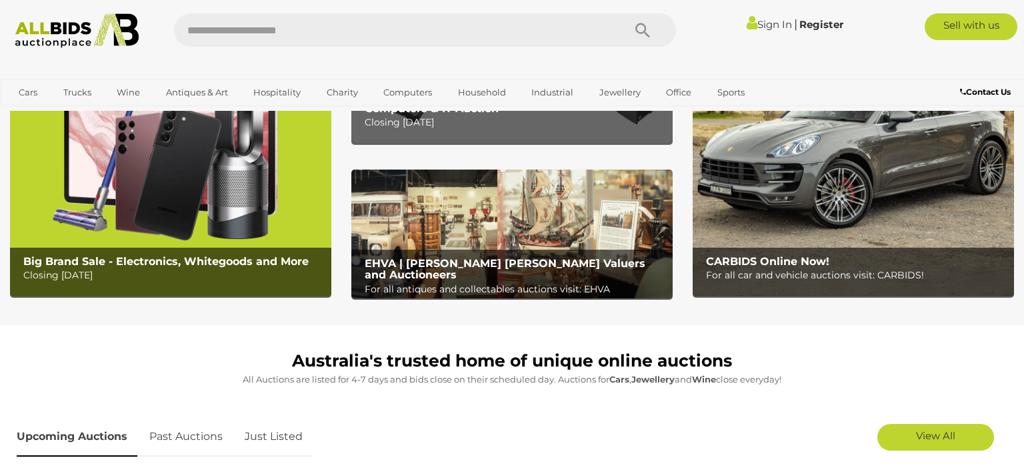
scroll to position [146, 0]
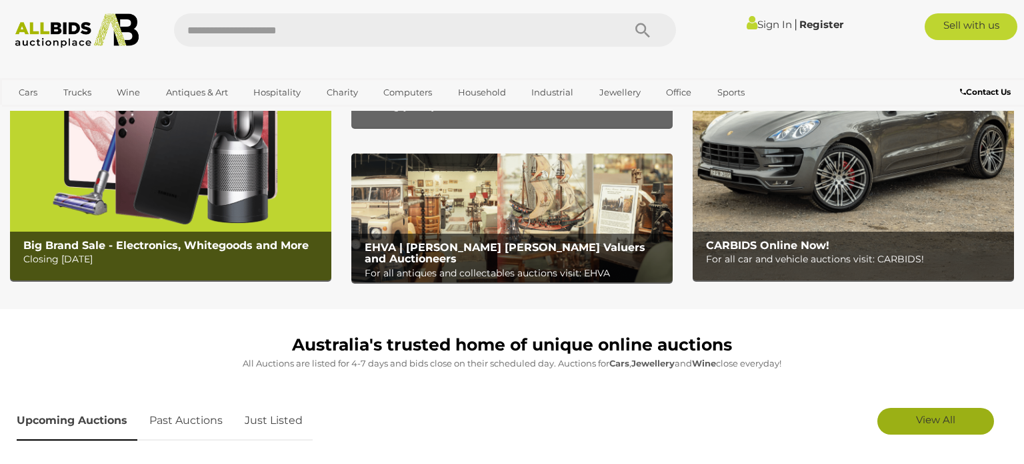
click at [936, 424] on span "View All" at bounding box center [935, 419] width 39 height 13
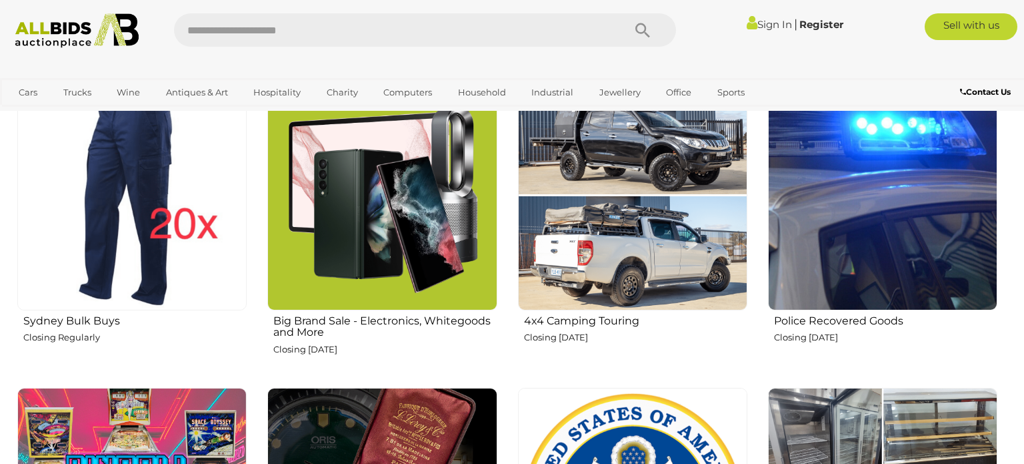
scroll to position [1126, 0]
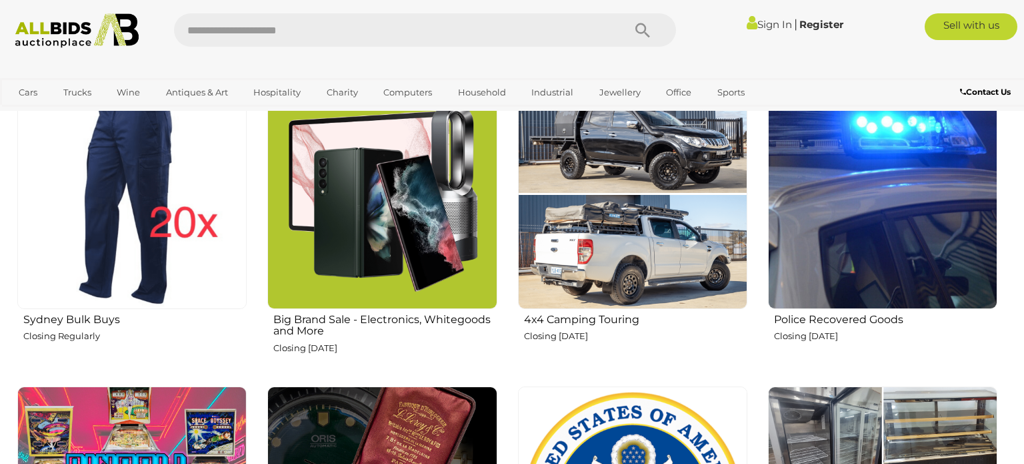
click at [899, 256] on img at bounding box center [882, 193] width 229 height 229
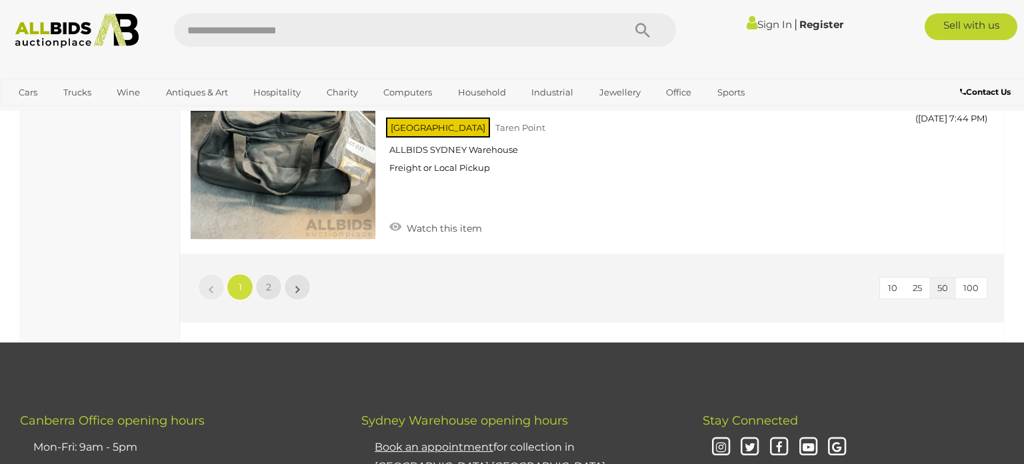
scroll to position [10518, 0]
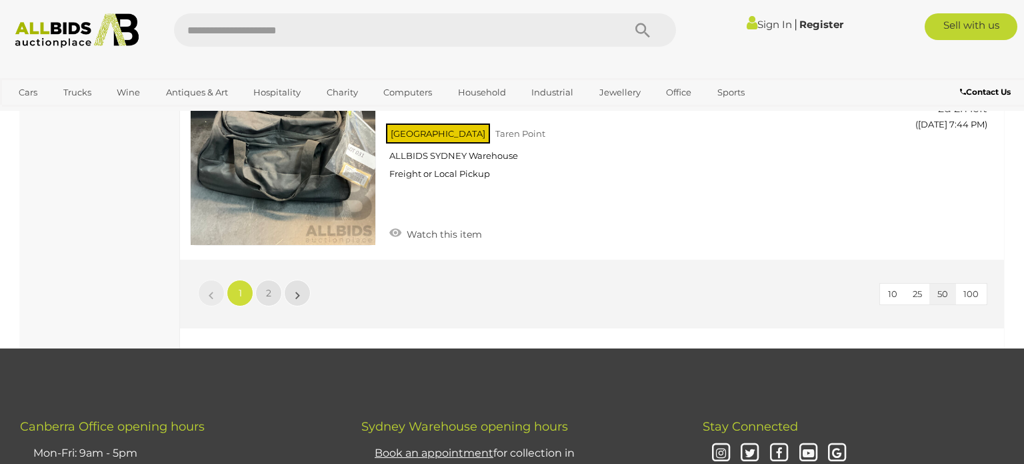
click at [48, 34] on img at bounding box center [77, 30] width 139 height 35
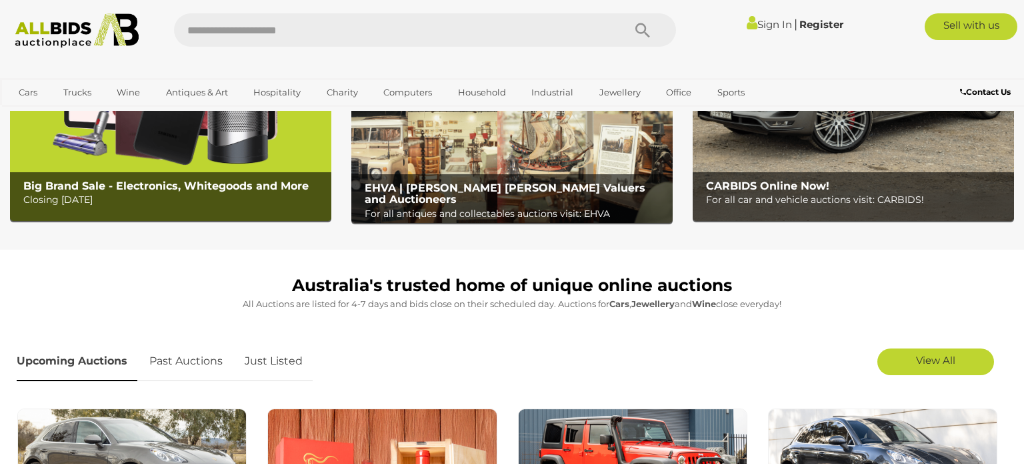
scroll to position [208, 0]
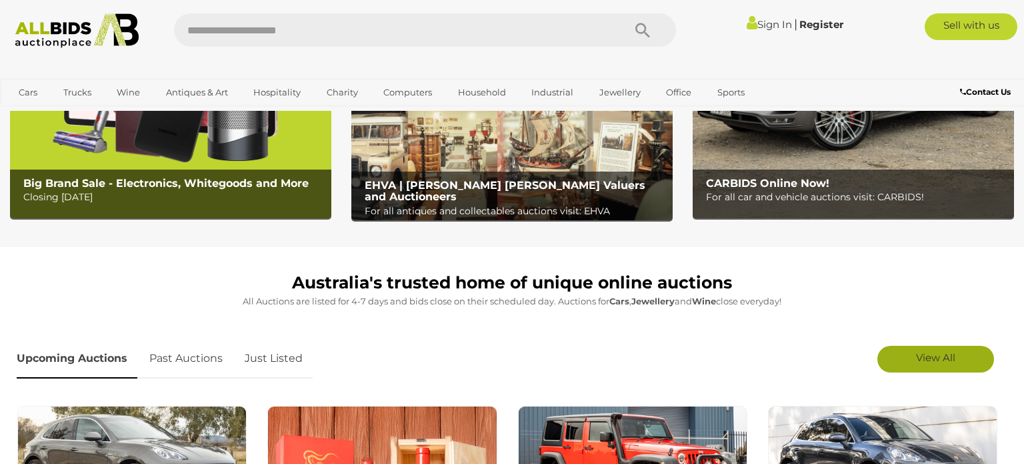
click at [946, 363] on span "View All" at bounding box center [935, 357] width 39 height 13
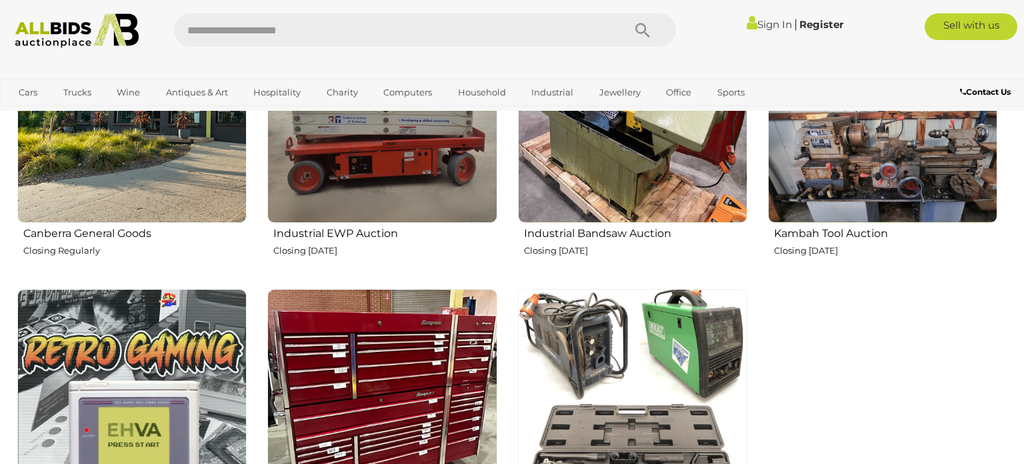
scroll to position [2104, 0]
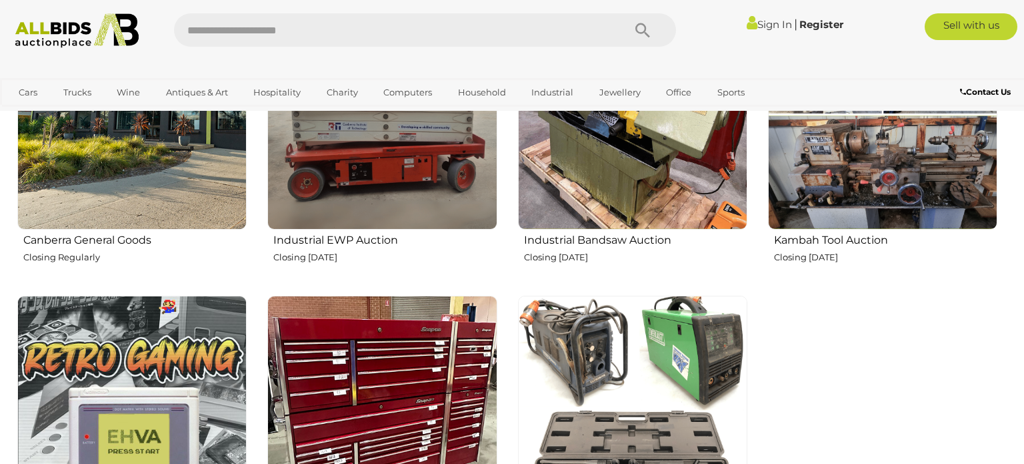
click at [903, 191] on img at bounding box center [882, 114] width 229 height 229
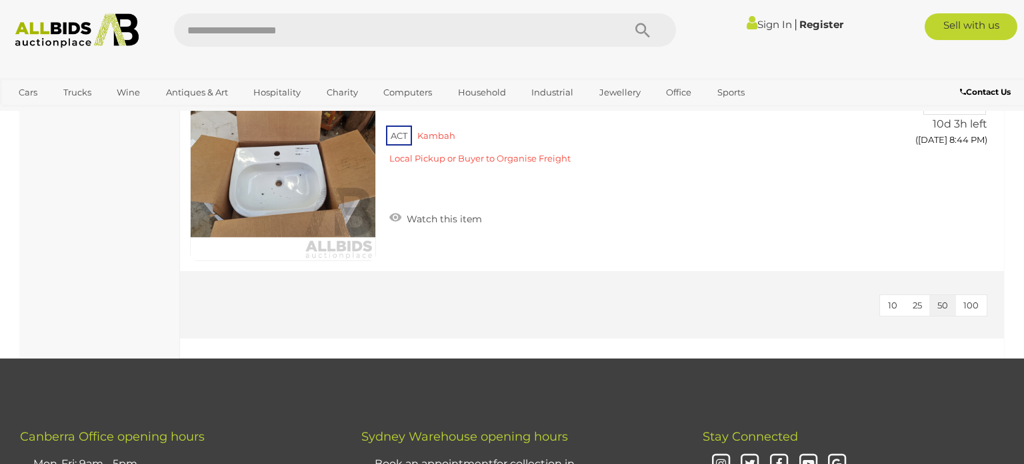
scroll to position [1593, 0]
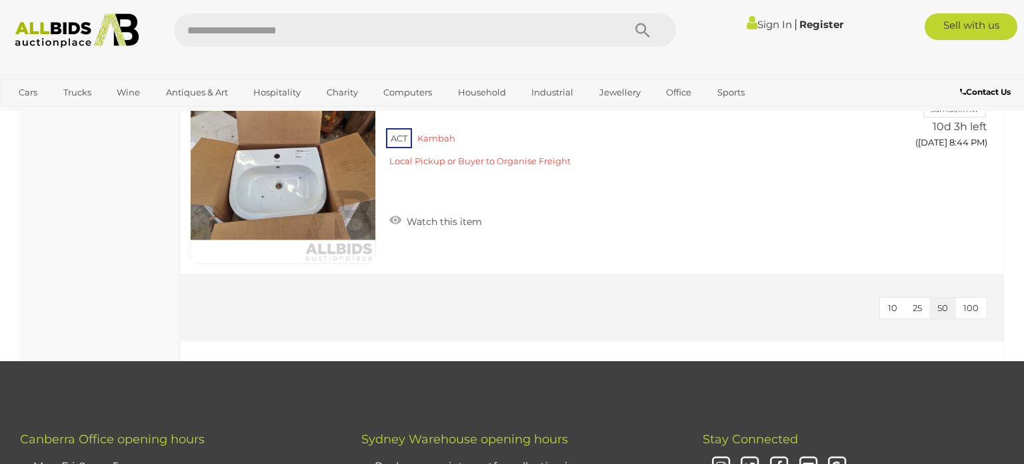
click at [60, 31] on img at bounding box center [77, 30] width 139 height 35
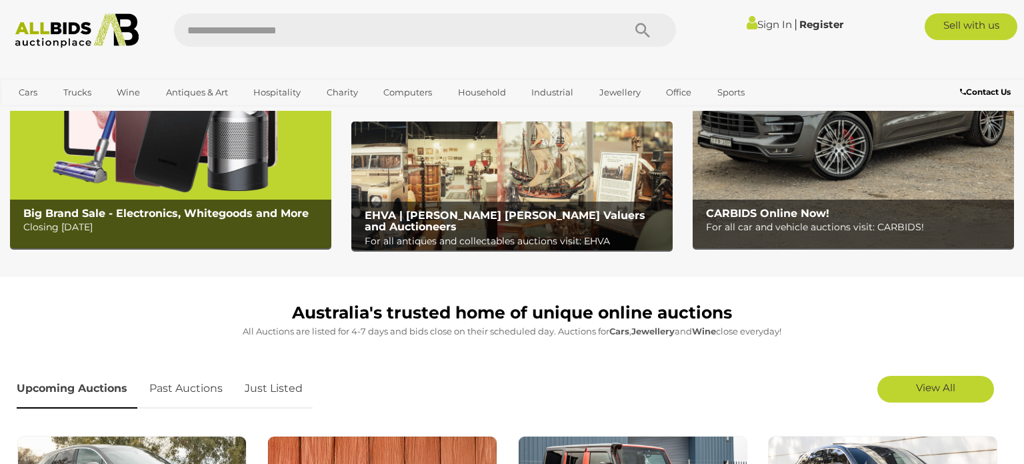
scroll to position [179, 0]
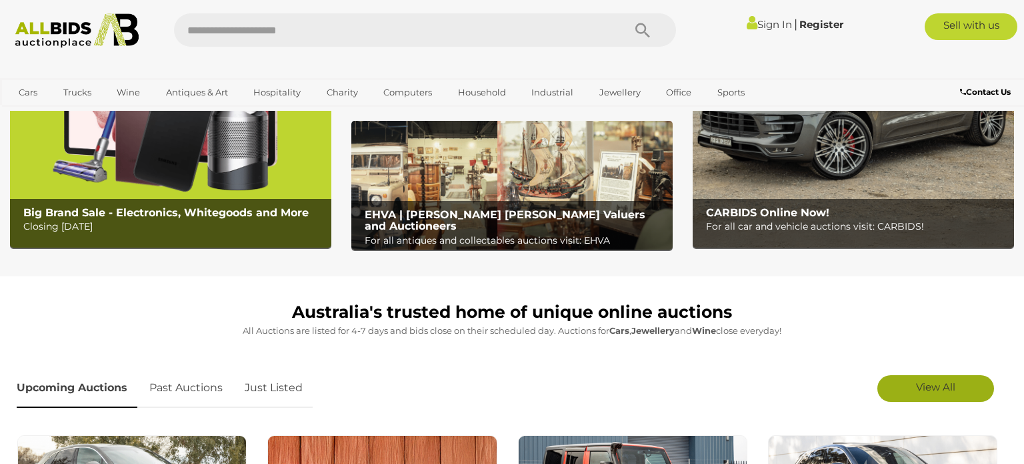
click at [945, 388] on span "View All" at bounding box center [935, 386] width 39 height 13
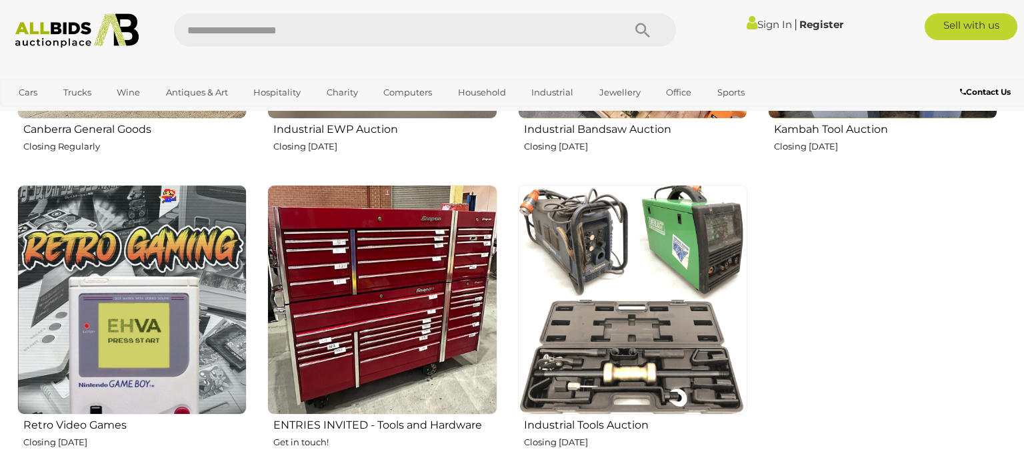
scroll to position [2214, 0]
click at [659, 344] on img at bounding box center [632, 299] width 229 height 229
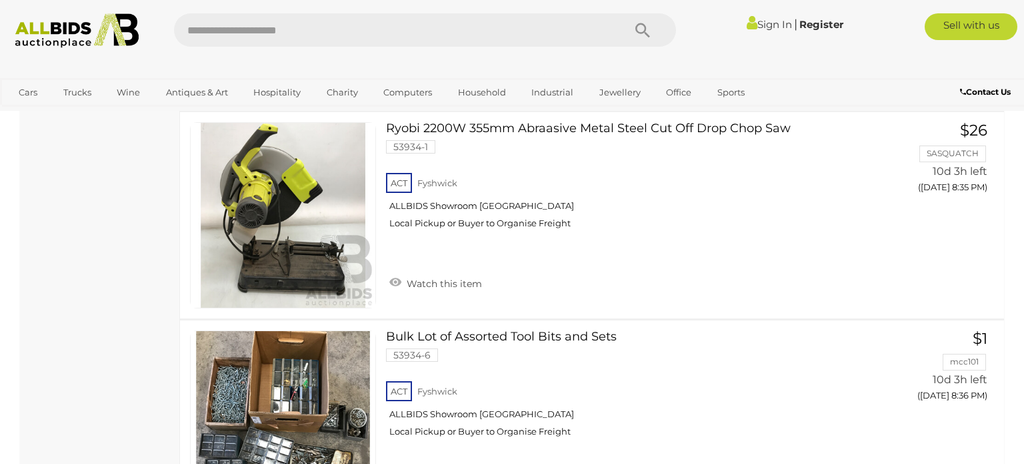
scroll to position [4477, 0]
